Goal: Task Accomplishment & Management: Use online tool/utility

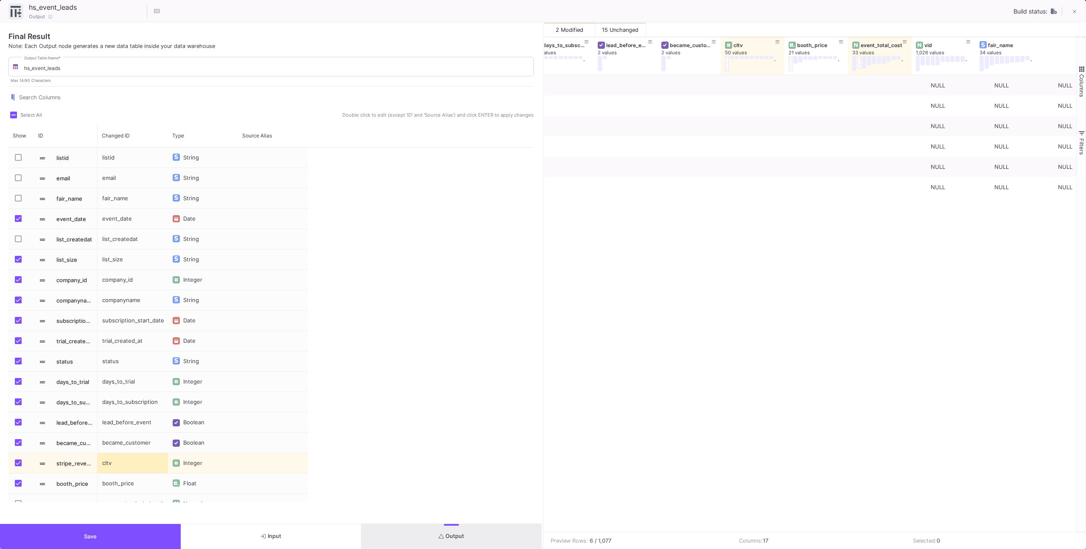
scroll to position [0, 524]
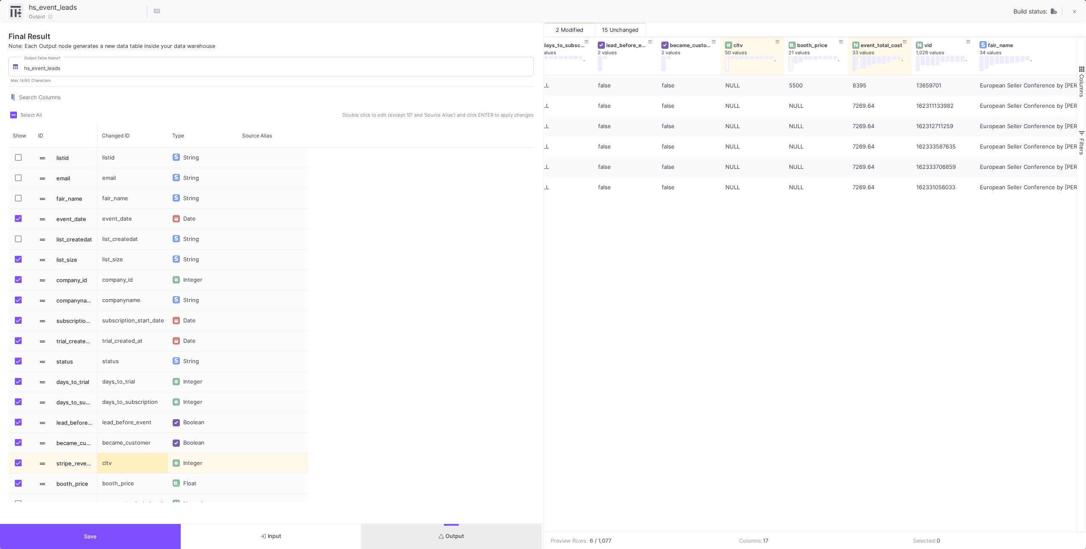
type input "-31"
click at [1070, 11] on button at bounding box center [1074, 12] width 17 height 17
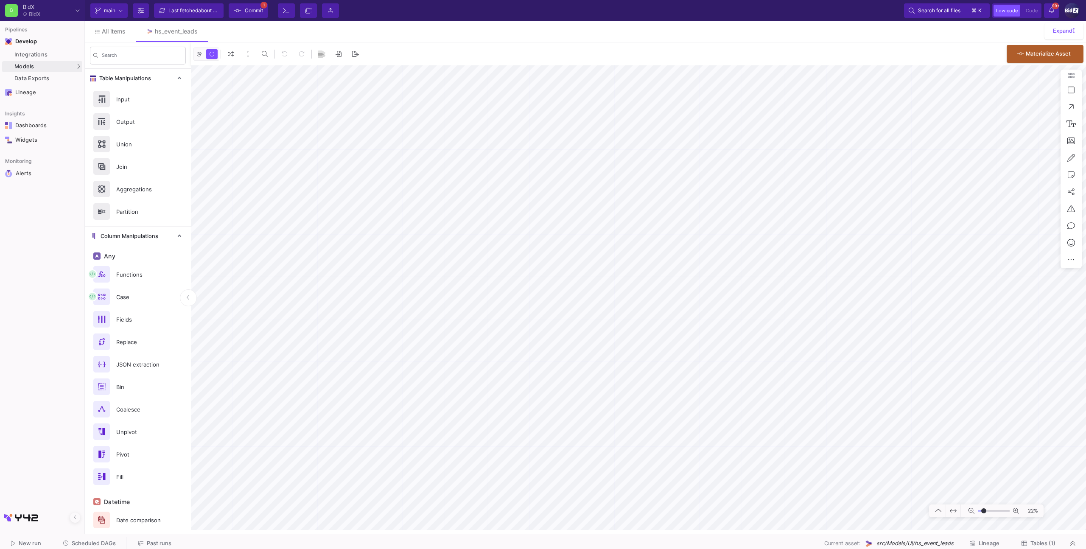
click at [257, 6] on span "Commit" at bounding box center [254, 10] width 18 height 13
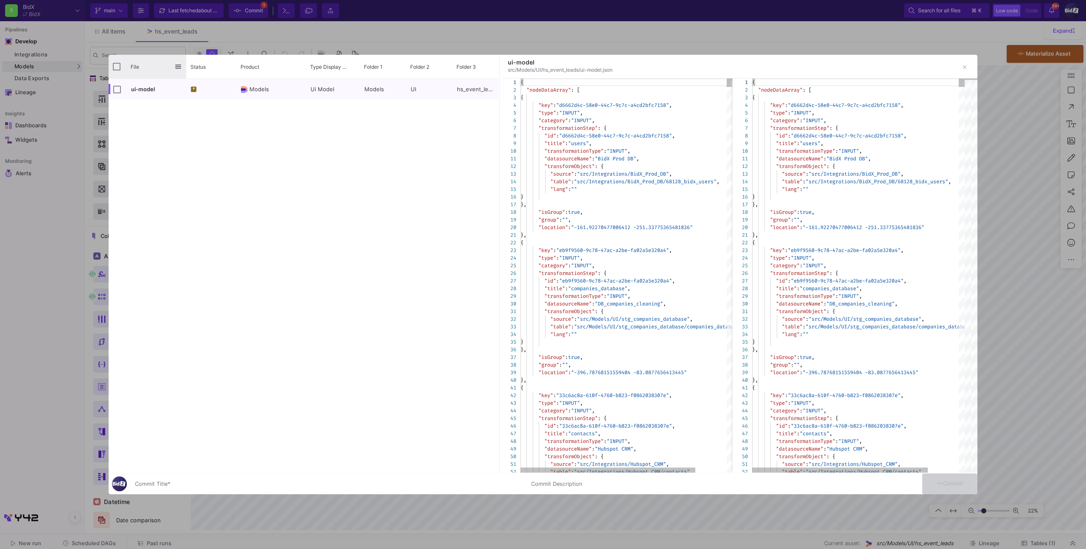
click at [109, 65] on div "File" at bounding box center [148, 67] width 78 height 24
click at [126, 67] on div "File" at bounding box center [148, 67] width 78 height 24
click at [120, 67] on input "Press Space to toggle all rows selection (unchecked)" at bounding box center [117, 67] width 8 height 8
checkbox input "true"
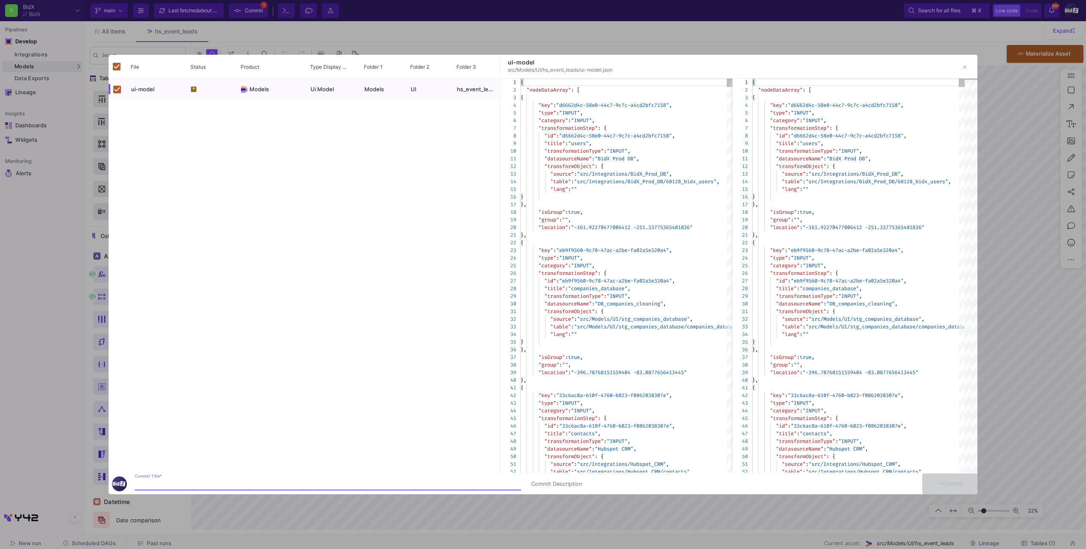
drag, startPoint x: 322, startPoint y: 481, endPoint x: 328, endPoint y: 482, distance: 5.6
click at [323, 481] on input "Commit Title *" at bounding box center [328, 484] width 386 height 7
type input "x"
click at [927, 488] on button "Commit" at bounding box center [950, 484] width 55 height 21
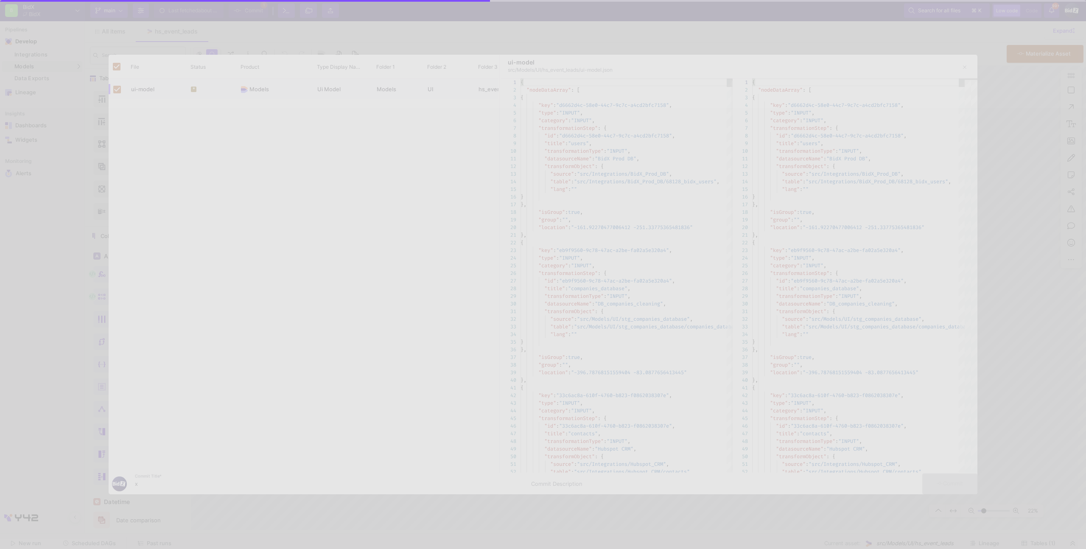
checkbox input "false"
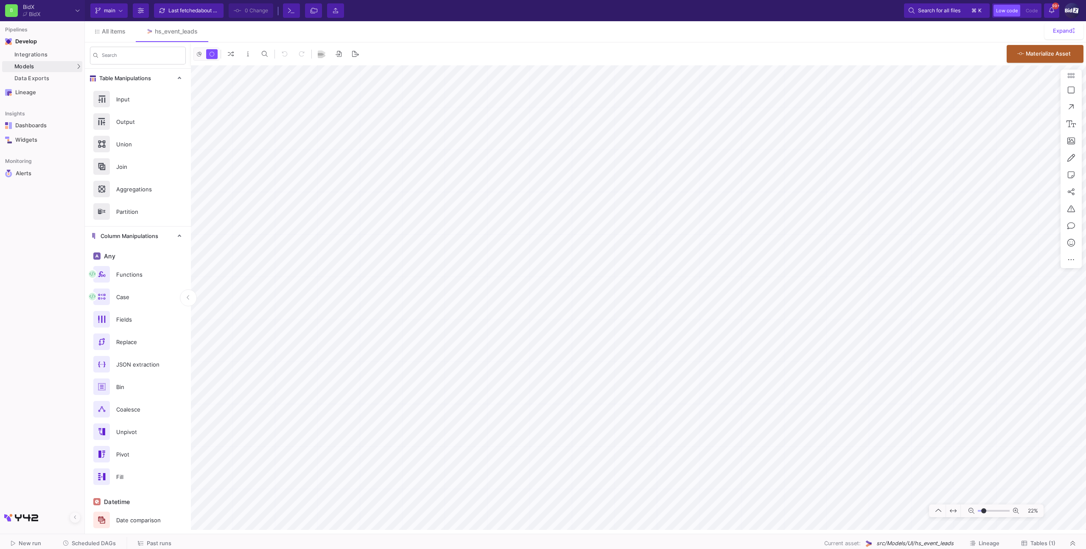
click at [111, 536] on div "New run Scheduled DAGs Past runs Current asset: src/Models/UI/hs_event_leads Li…" at bounding box center [543, 543] width 1086 height 19
click at [107, 543] on span "Scheduled DAGs" at bounding box center [94, 543] width 44 height 6
